Goal: Task Accomplishment & Management: Manage account settings

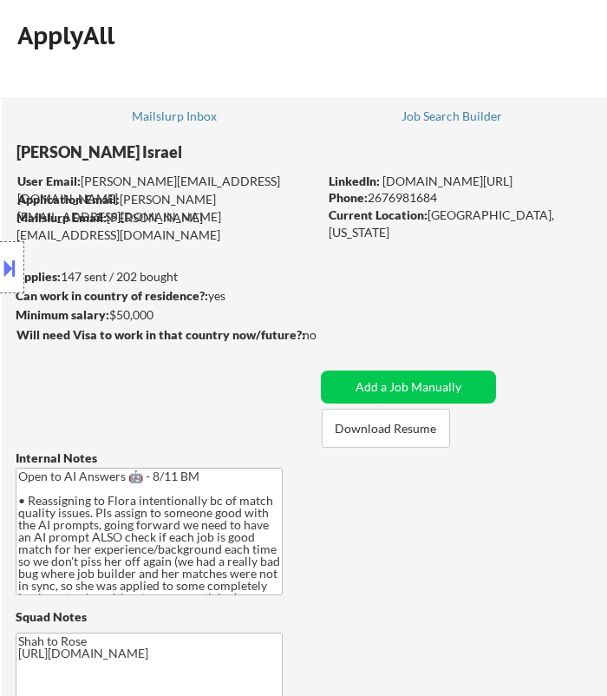
select select ""pending""
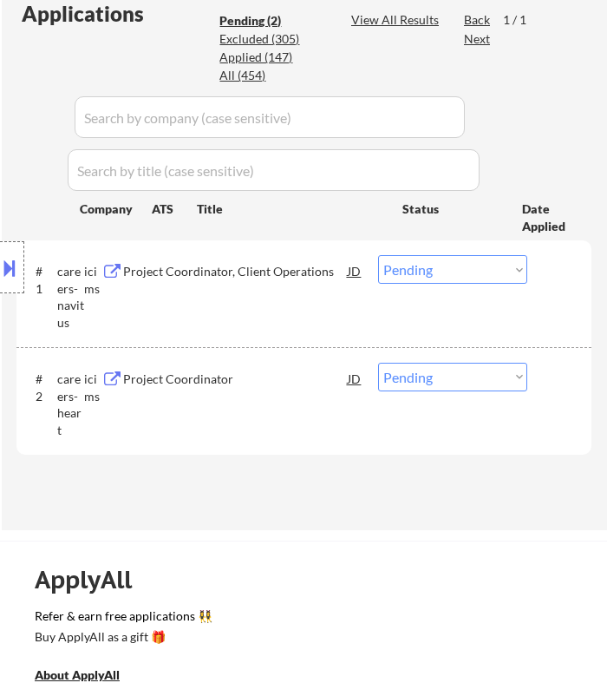
click at [440, 262] on select "Choose an option... Pending Applied Excluded (Questions) Excluded (Expired) Exc…" at bounding box center [452, 269] width 149 height 29
click at [378, 255] on select "Choose an option... Pending Applied Excluded (Questions) Excluded (Expired) Exc…" at bounding box center [452, 269] width 149 height 29
select select ""pending""
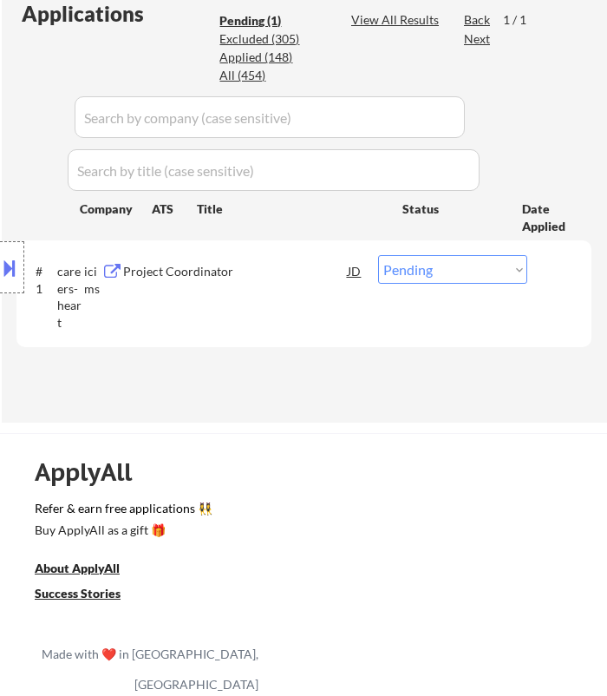
click at [277, 284] on div "Location Inclusions: remote" at bounding box center [155, 268] width 310 height 322
click at [267, 278] on div "Location Inclusions: remote" at bounding box center [155, 268] width 310 height 322
click at [207, 268] on div "Location Inclusions: remote" at bounding box center [155, 268] width 310 height 322
select select ""pending""
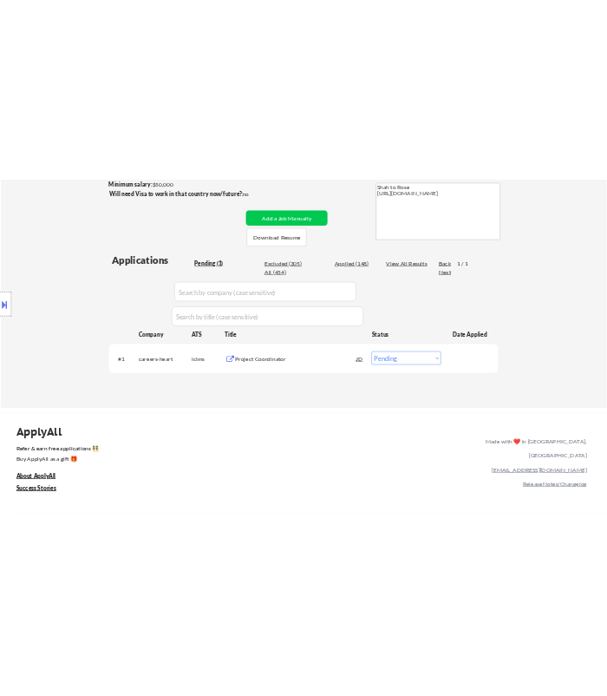
scroll to position [302, 0]
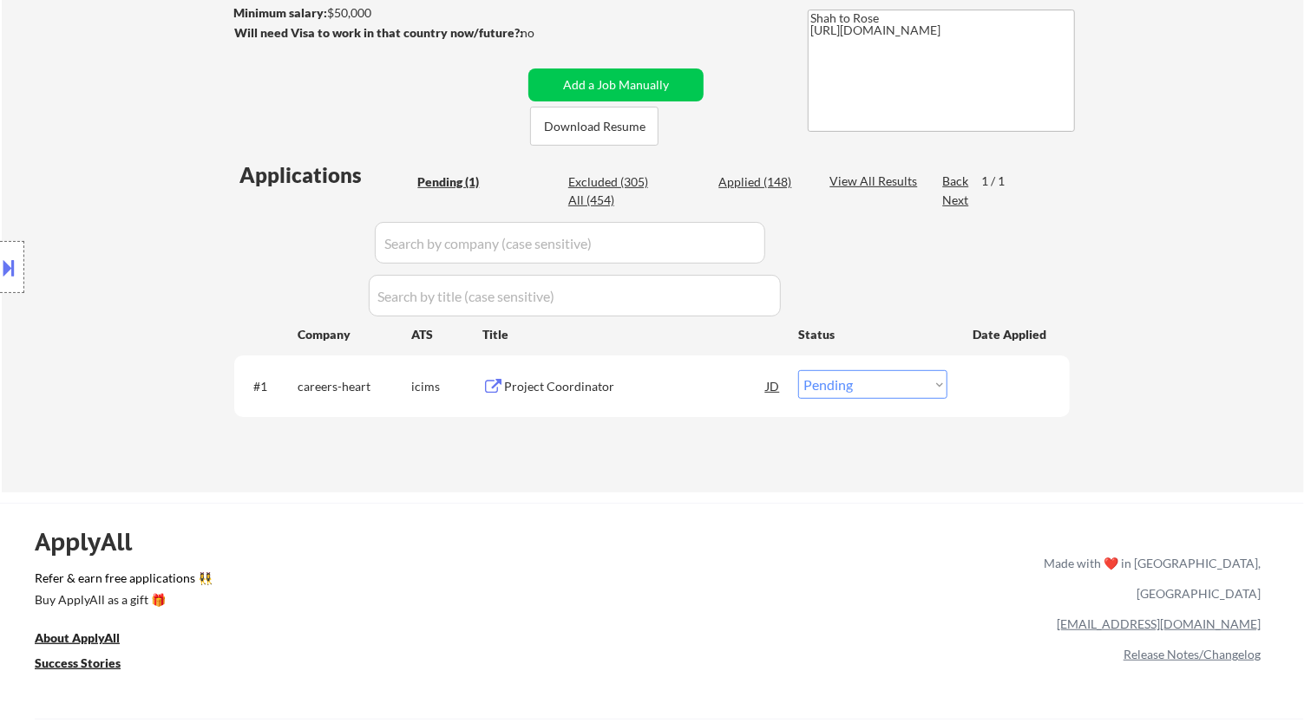
click at [606, 384] on div "Project Coordinator" at bounding box center [635, 386] width 262 height 17
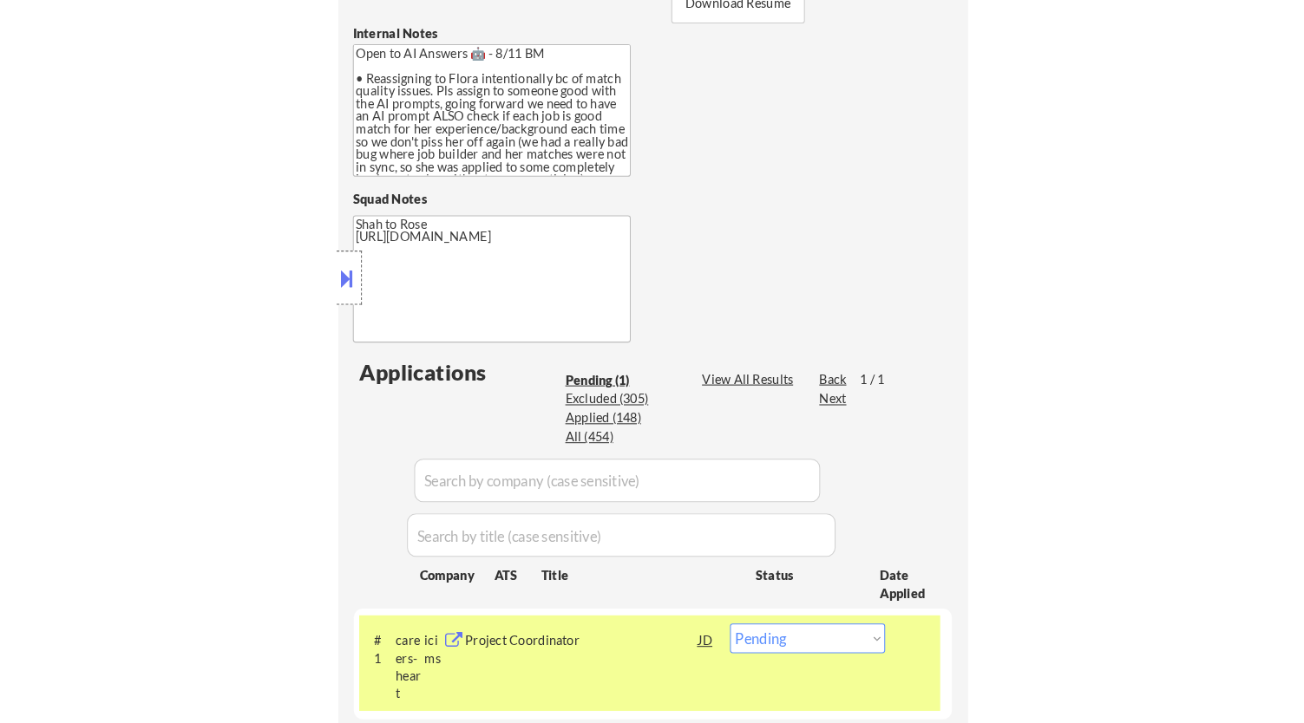
scroll to position [494, 0]
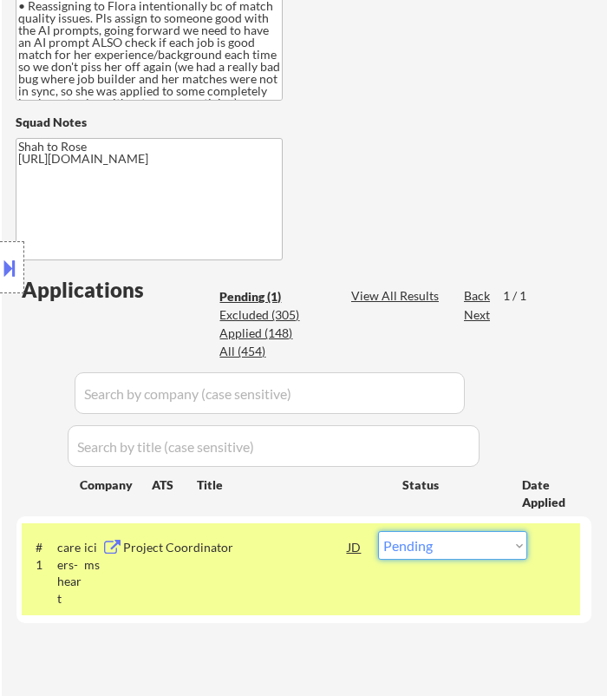
click at [434, 534] on select "Choose an option... Pending Applied Excluded (Questions) Excluded (Expired) Exc…" at bounding box center [452, 545] width 149 height 29
select select ""applied""
click at [378, 531] on select "Choose an option... Pending Applied Excluded (Questions) Excluded (Expired) Exc…" at bounding box center [452, 545] width 149 height 29
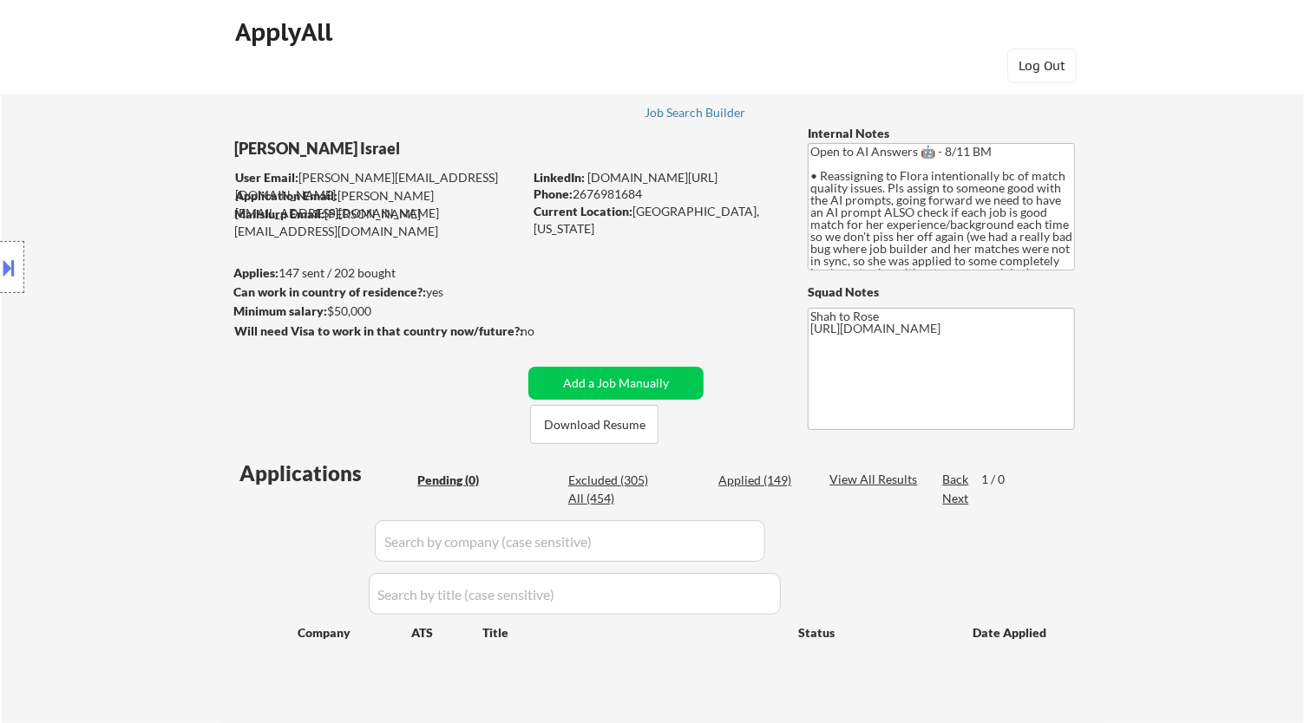
scroll to position [0, 0]
